Goal: Transaction & Acquisition: Register for event/course

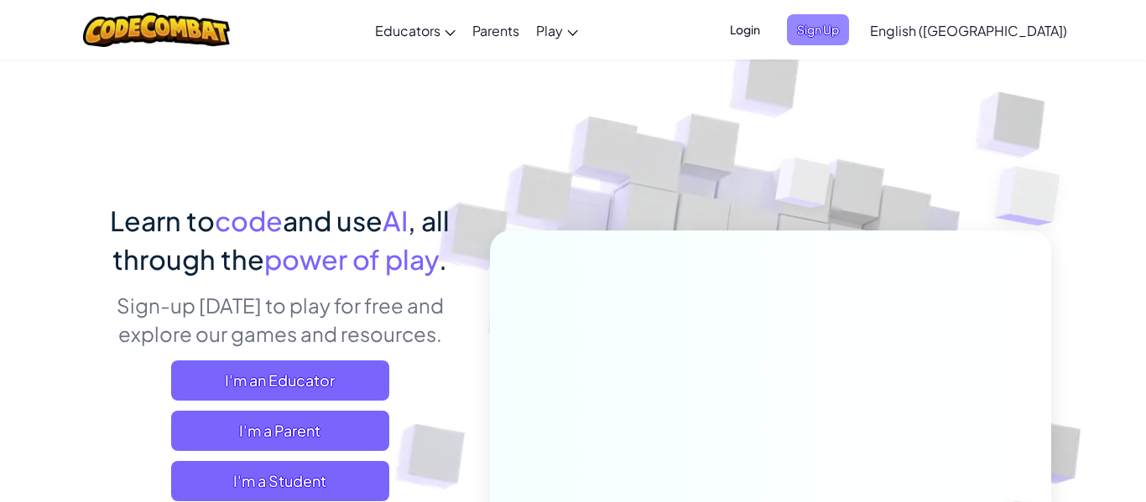
click at [849, 44] on span "Sign Up" at bounding box center [818, 29] width 62 height 31
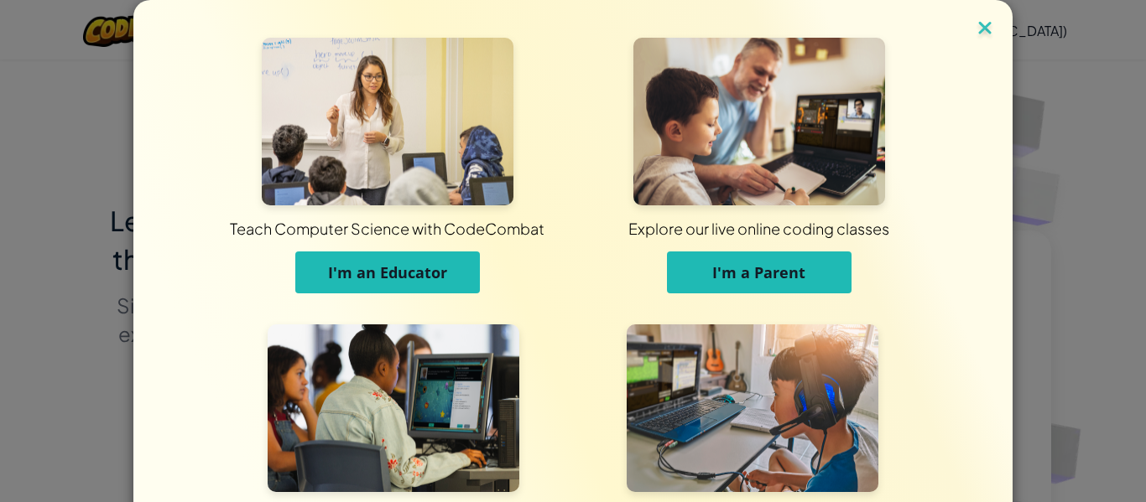
click at [992, 28] on img at bounding box center [985, 29] width 22 height 25
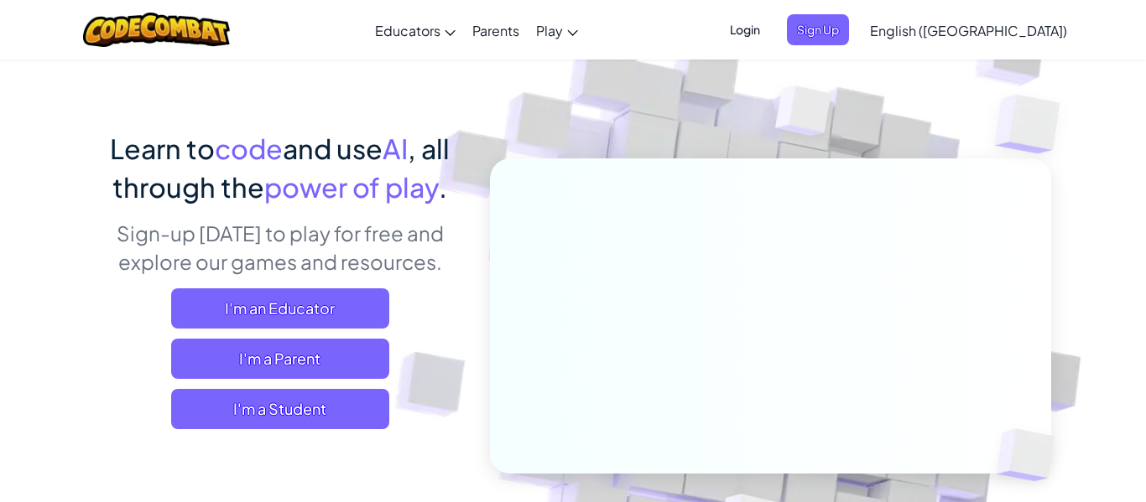
scroll to position [166, 0]
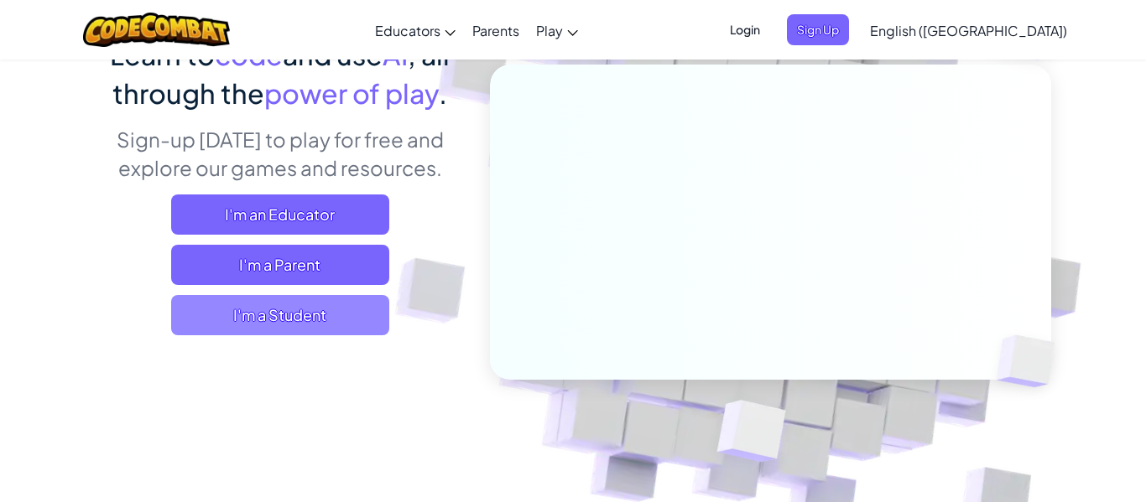
click at [335, 329] on span "I'm a Student" at bounding box center [280, 315] width 218 height 40
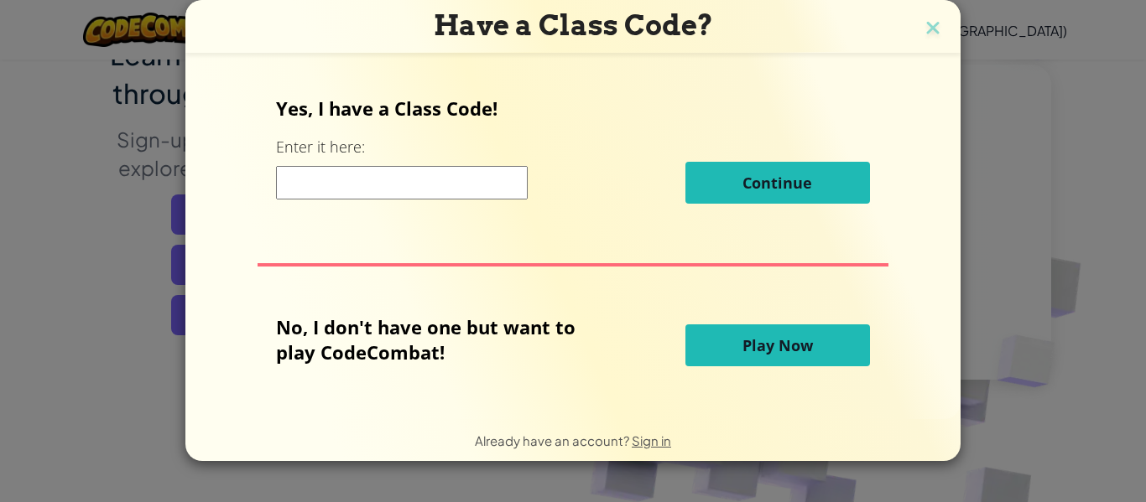
click at [525, 178] on input at bounding box center [402, 183] width 252 height 34
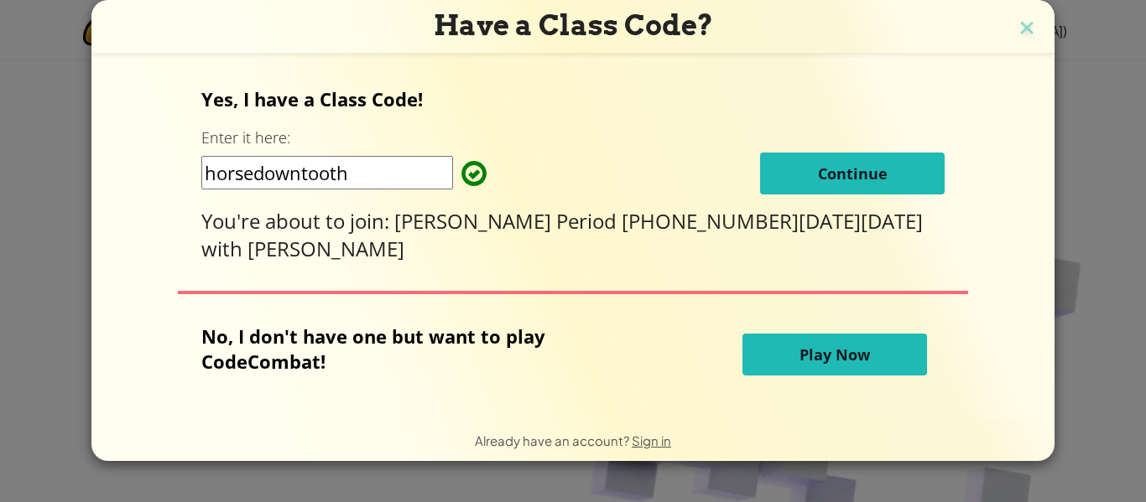
type input "horsedowntooth"
click at [825, 174] on button "Continue" at bounding box center [852, 174] width 185 height 42
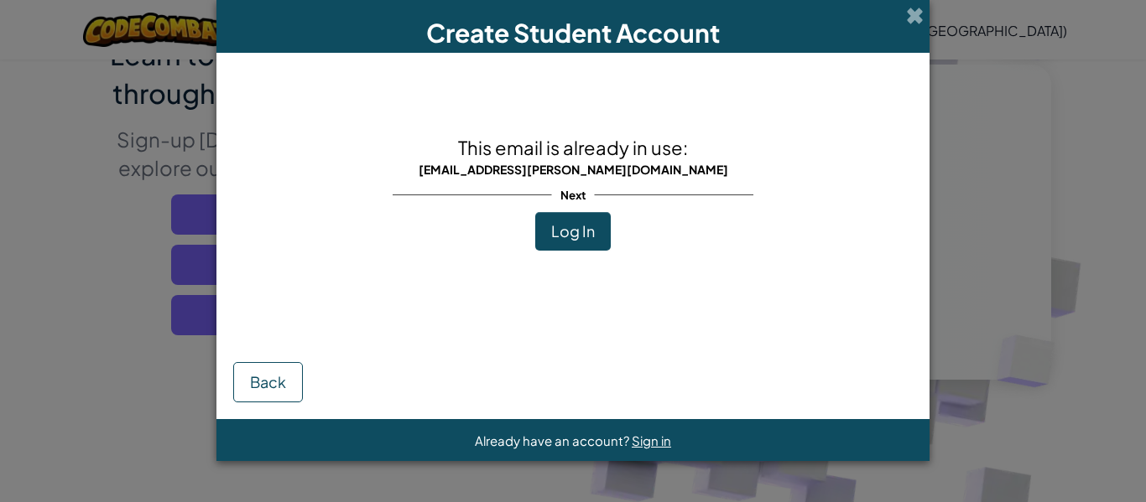
click at [577, 232] on span "Log In" at bounding box center [573, 230] width 44 height 19
